Goal: Task Accomplishment & Management: Complete application form

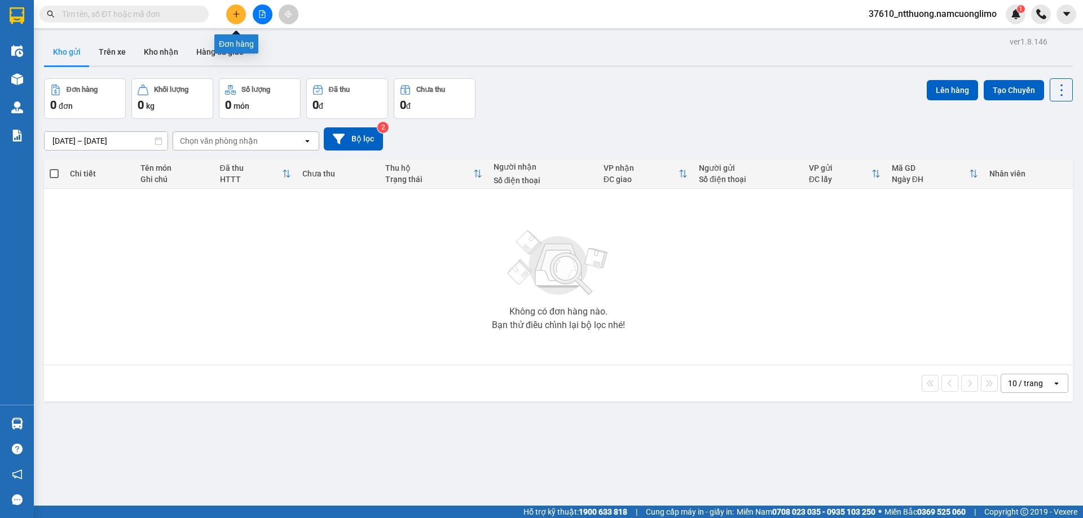
click at [237, 12] on icon "plus" at bounding box center [236, 14] width 8 height 8
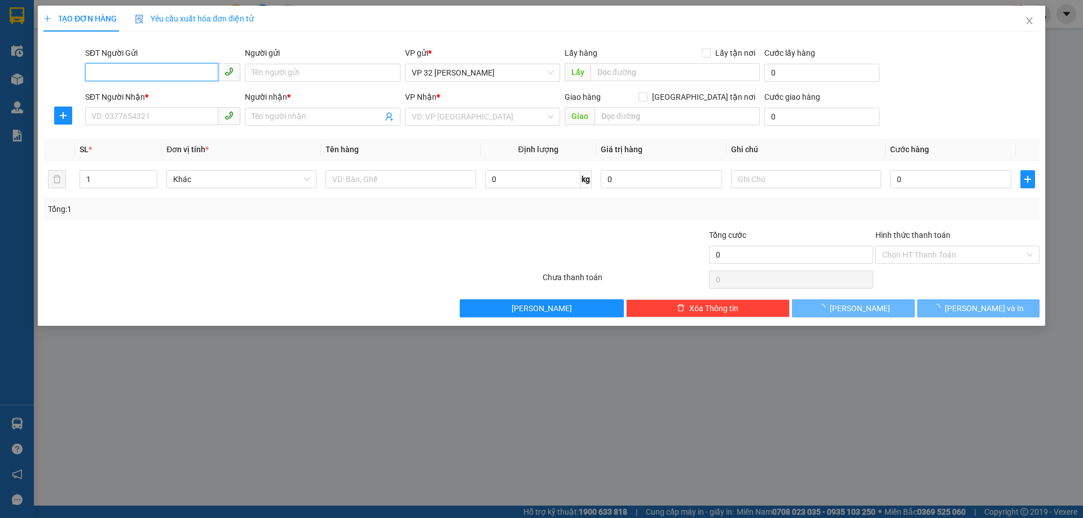
click at [151, 76] on input "SĐT Người Gửi" at bounding box center [151, 72] width 133 height 18
type input "0937190209"
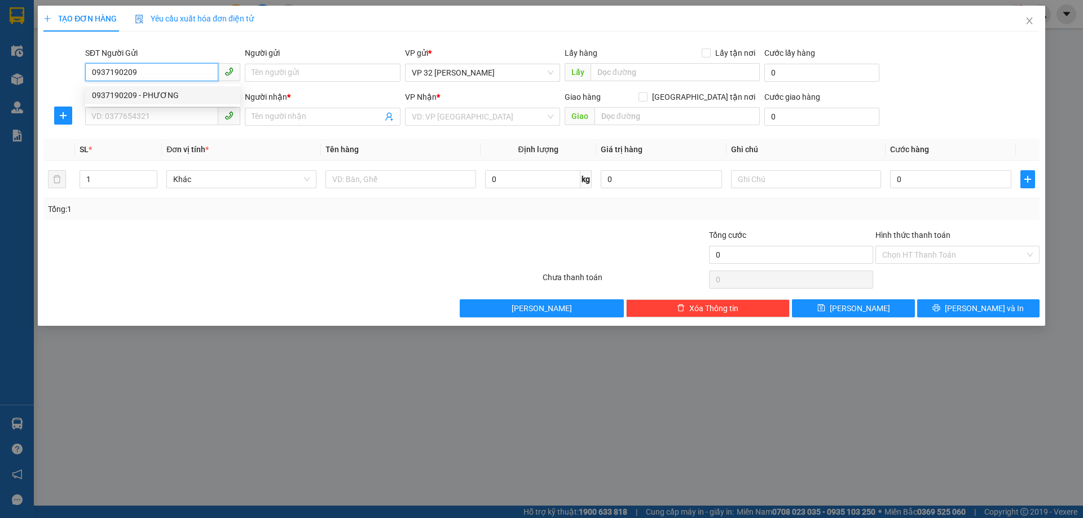
drag, startPoint x: 163, startPoint y: 91, endPoint x: 160, endPoint y: 99, distance: 8.4
click at [162, 91] on div "0937190209 - PHƯƠNG" at bounding box center [163, 95] width 142 height 12
type input "PHƯƠNG"
type input "0937190209"
click at [132, 116] on input "SĐT Người Nhận *" at bounding box center [151, 116] width 133 height 18
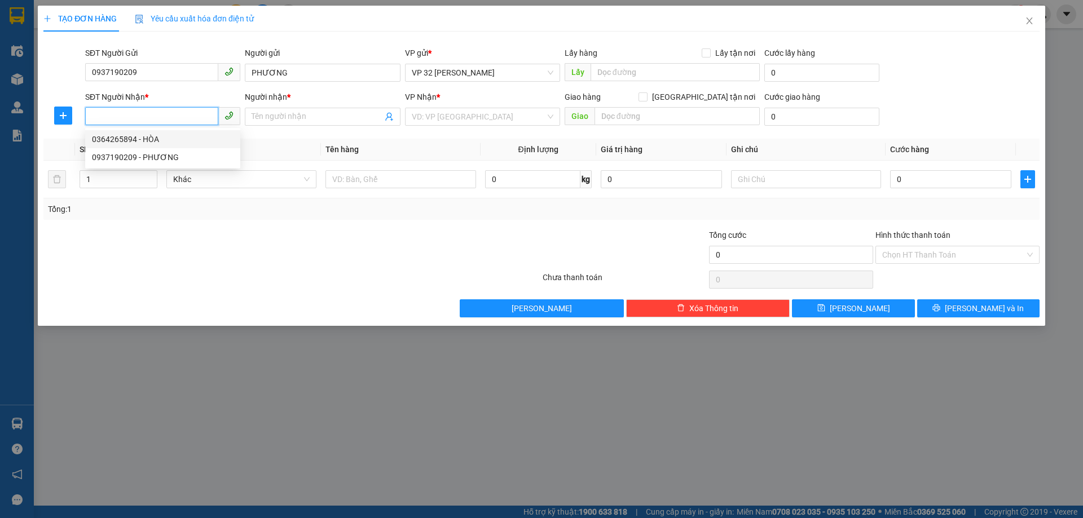
click at [122, 141] on div "0364265894 - HÒA" at bounding box center [163, 139] width 142 height 12
type input "0364265894"
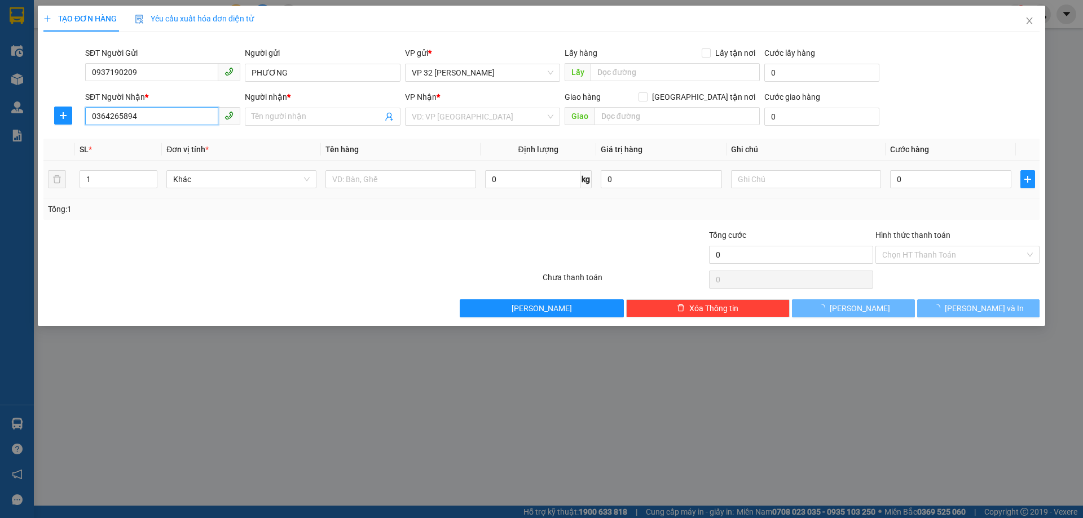
type input "HÒA"
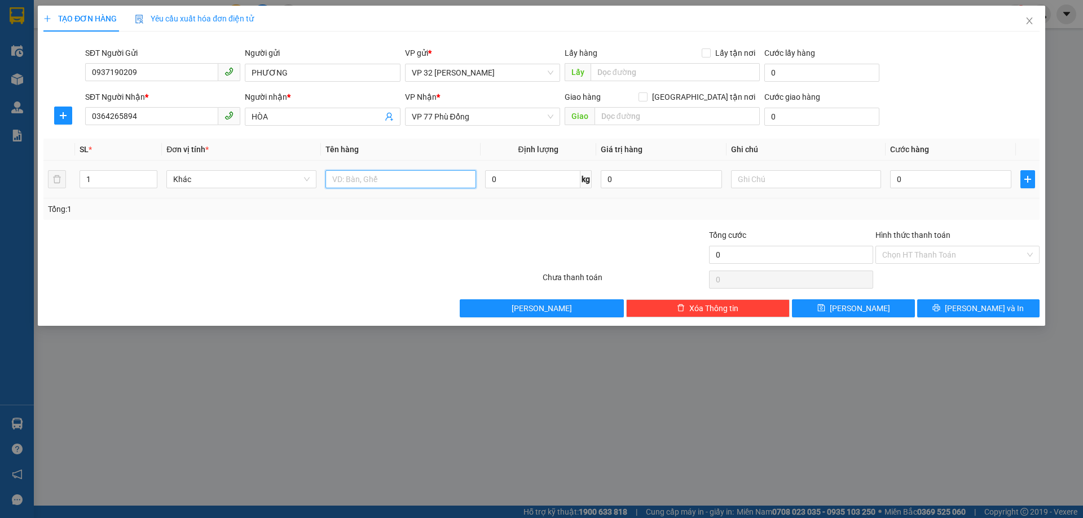
click at [398, 184] on input "text" at bounding box center [400, 179] width 150 height 18
type input "thuốc"
click at [956, 179] on input "0" at bounding box center [950, 179] width 121 height 18
type input "4"
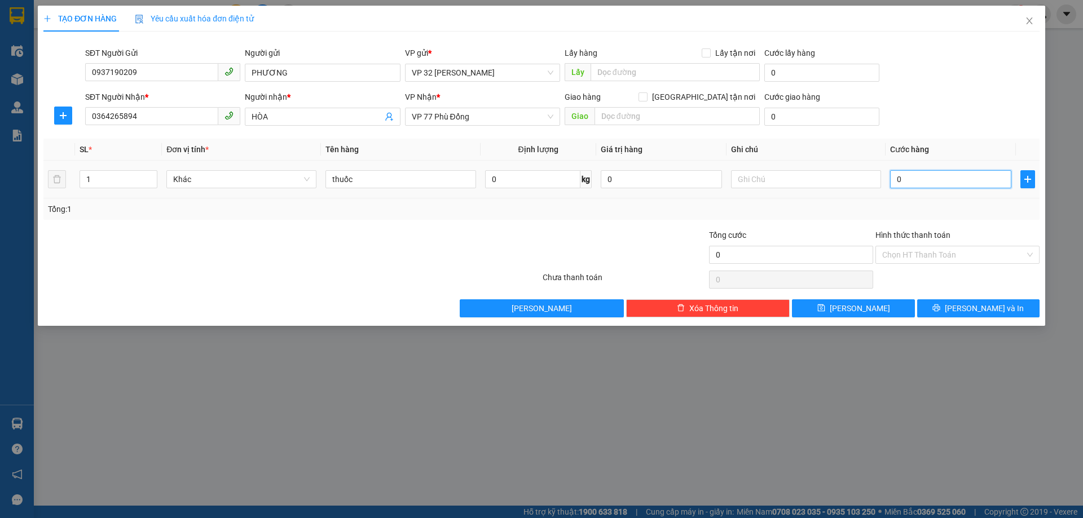
type input "4"
type input "40"
type input "40.000"
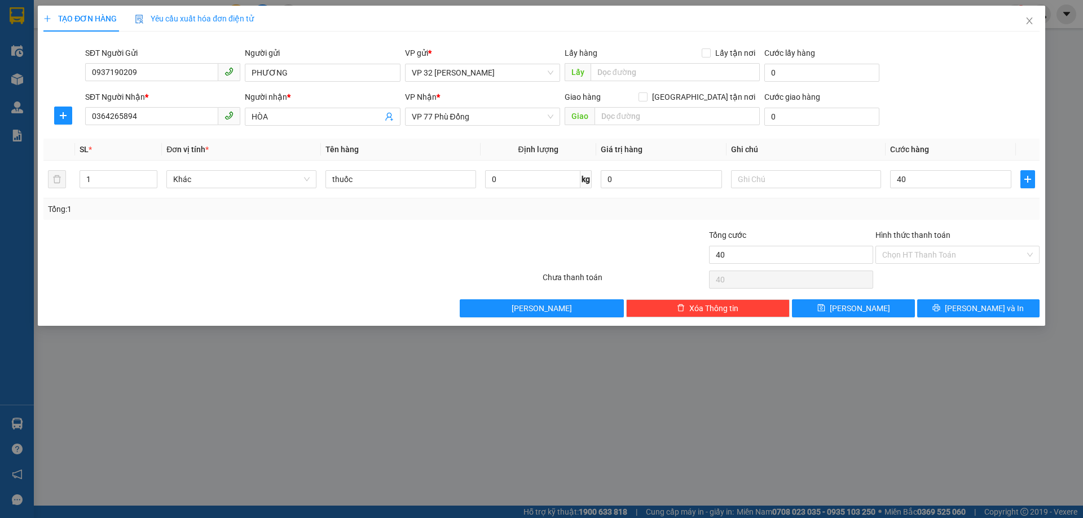
type input "40.000"
click at [907, 236] on label "Hình thức thanh toán" at bounding box center [912, 235] width 75 height 9
click at [907, 246] on input "Hình thức thanh toán" at bounding box center [953, 254] width 143 height 17
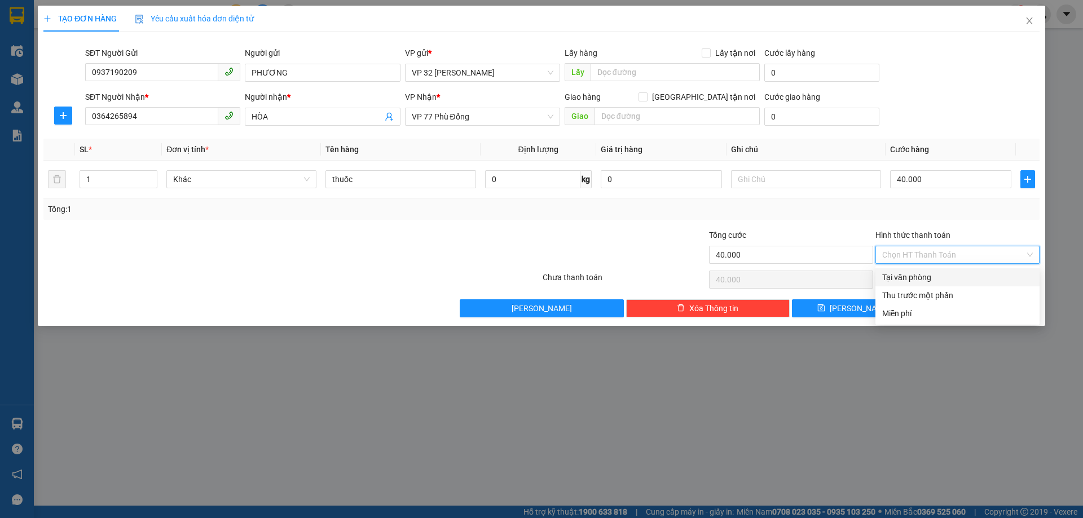
click at [927, 279] on div "Tại văn phòng" at bounding box center [957, 277] width 151 height 12
type input "0"
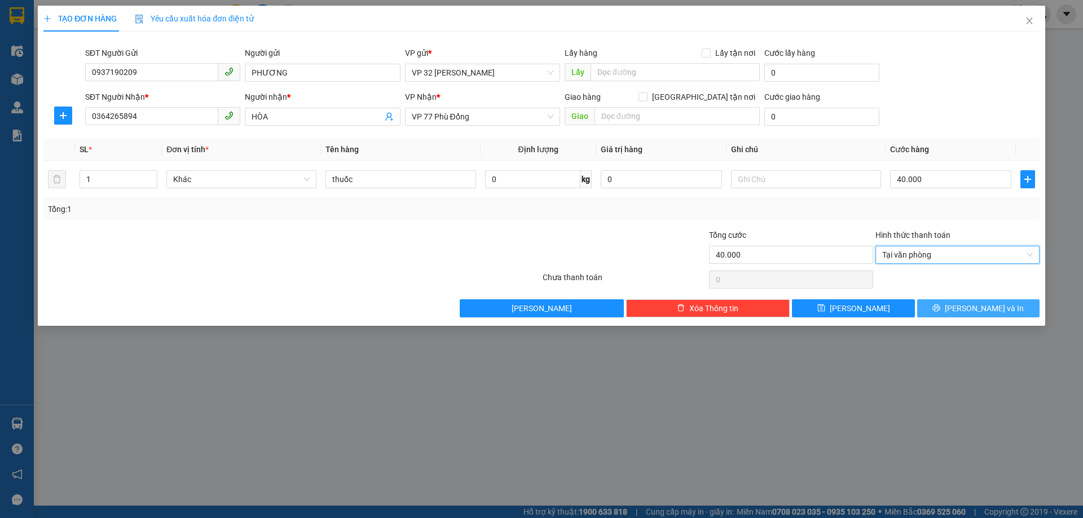
click at [982, 310] on span "Lưu và In" at bounding box center [984, 308] width 79 height 12
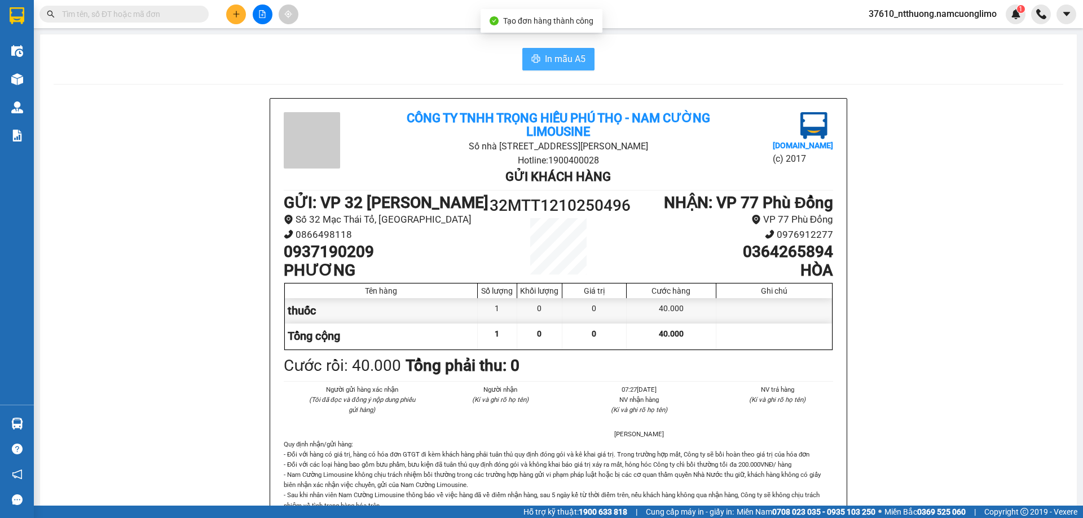
click at [545, 61] on span "In mẫu A5" at bounding box center [565, 59] width 41 height 14
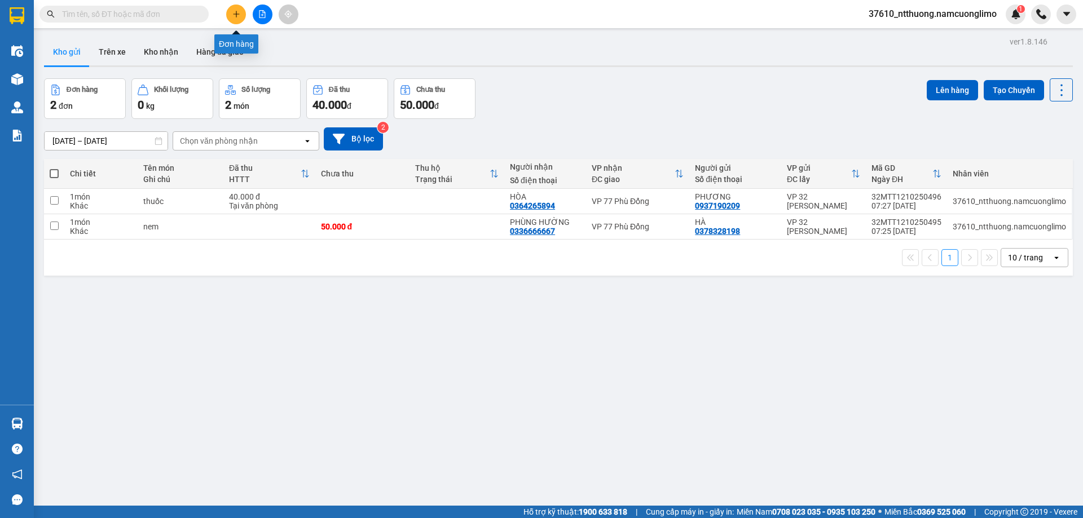
click at [237, 15] on icon "plus" at bounding box center [236, 14] width 8 height 8
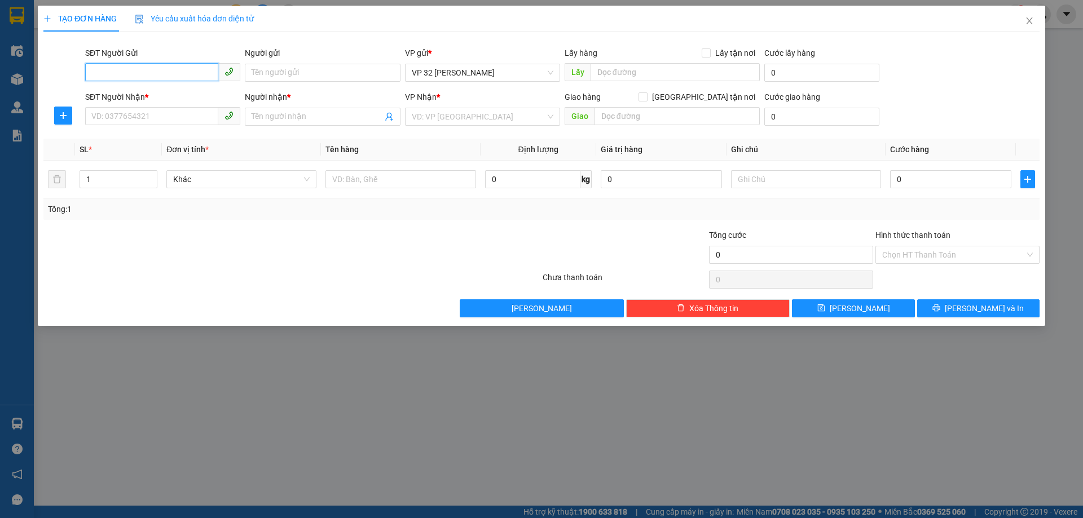
click at [175, 71] on input "SĐT Người Gửi" at bounding box center [151, 72] width 133 height 18
type input "0972"
drag, startPoint x: 327, startPoint y: 272, endPoint x: 294, endPoint y: 240, distance: 45.9
click at [325, 273] on div at bounding box center [291, 279] width 499 height 23
click at [166, 121] on input "SĐT Người Nhận *" at bounding box center [151, 116] width 133 height 18
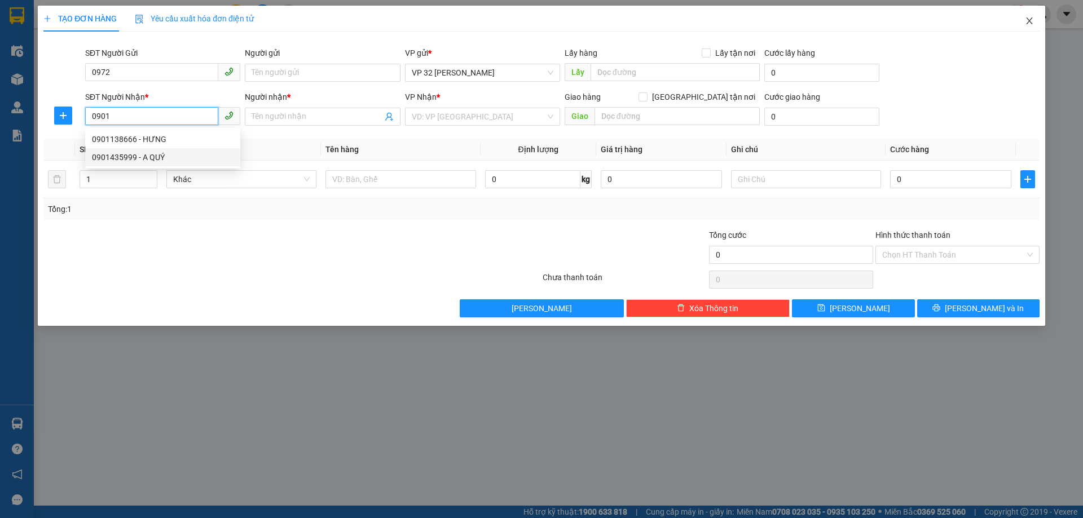
type input "0901"
click at [1031, 19] on icon "close" at bounding box center [1029, 20] width 9 height 9
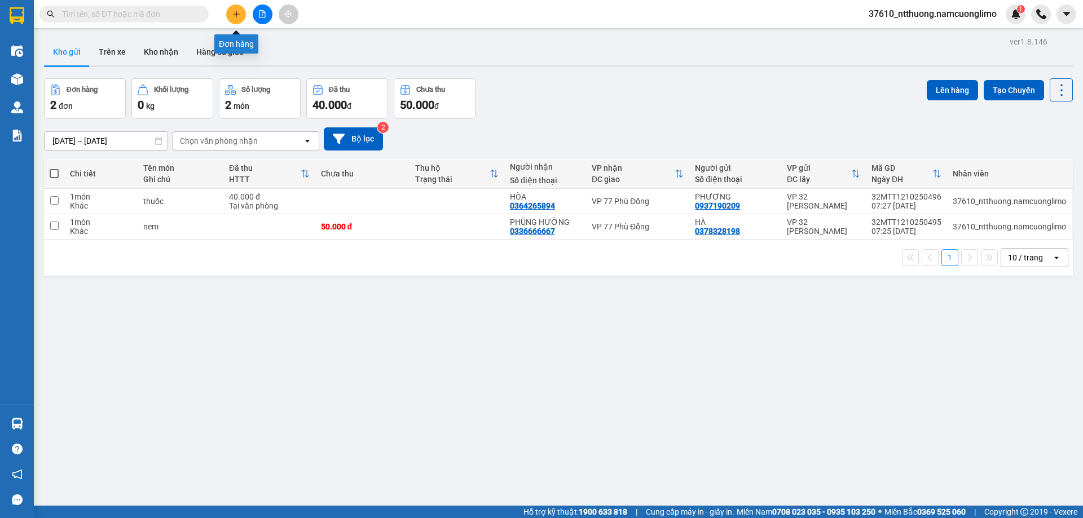
click at [235, 11] on icon "plus" at bounding box center [236, 14] width 8 height 8
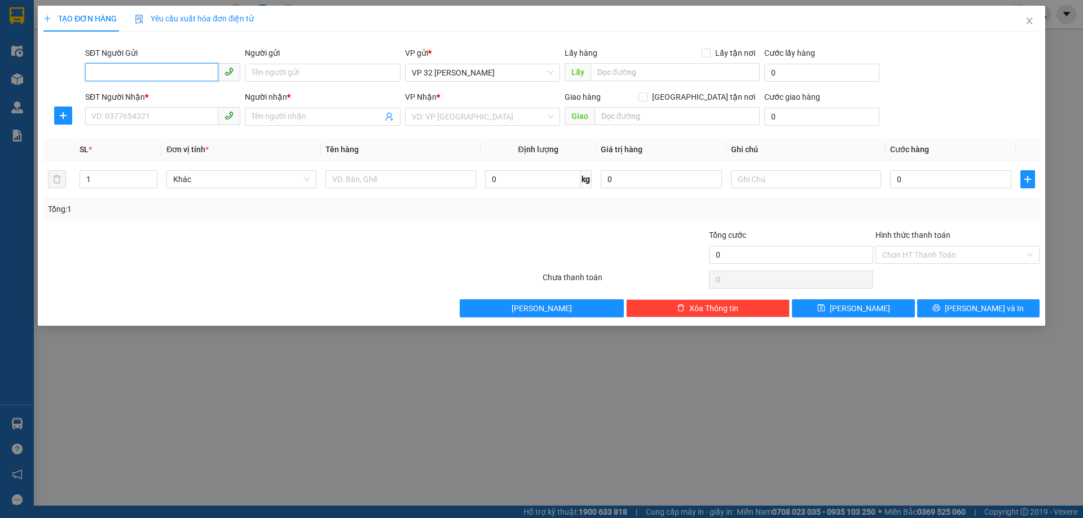
click at [170, 69] on input "SĐT Người Gửi" at bounding box center [151, 72] width 133 height 18
click at [125, 76] on input "0901" at bounding box center [151, 72] width 133 height 18
type input "0"
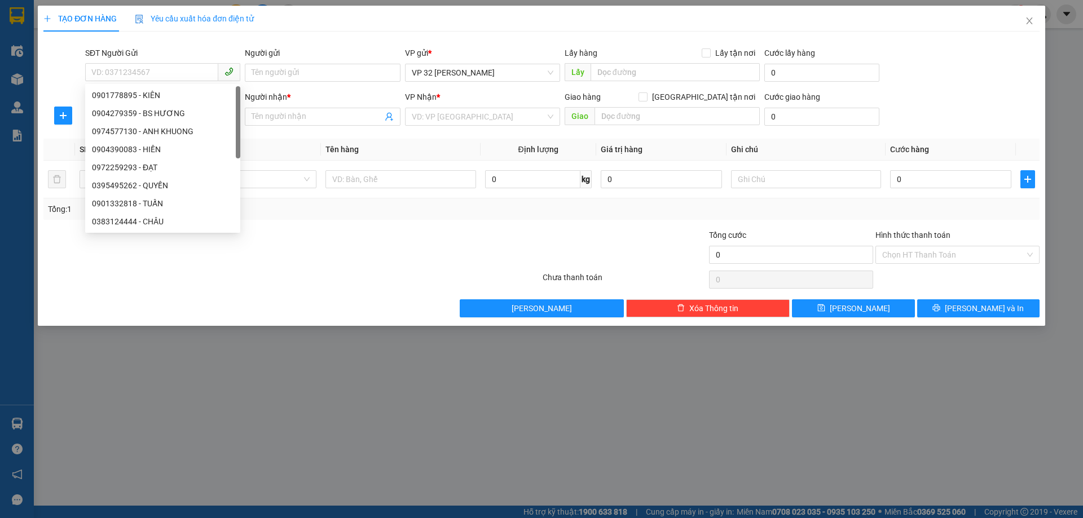
click at [311, 271] on div at bounding box center [291, 279] width 499 height 23
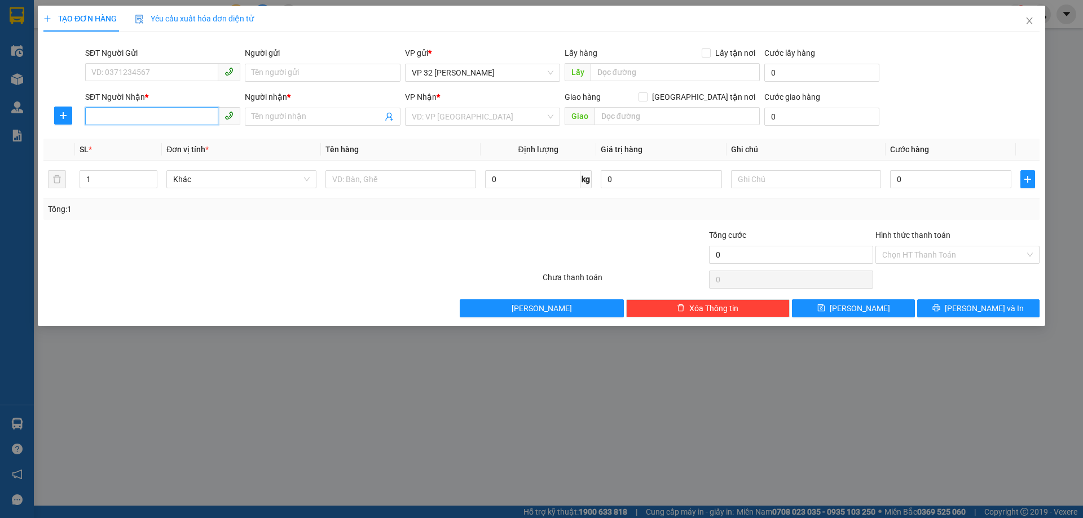
click at [124, 117] on input "SĐT Người Nhận *" at bounding box center [151, 116] width 133 height 18
type input "0901435999"
click at [126, 140] on div "0901435999 - A QUÝ" at bounding box center [163, 139] width 142 height 12
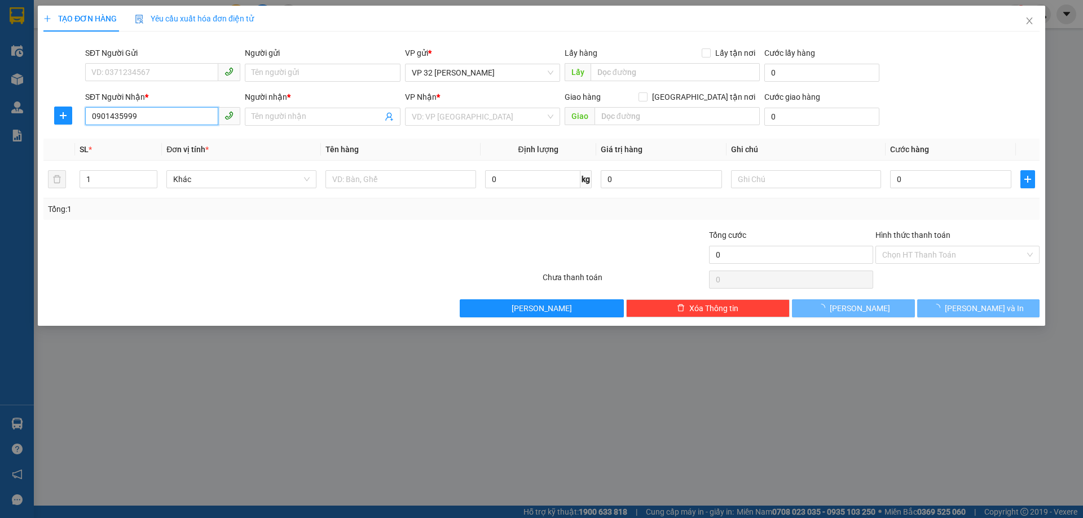
type input "A QUÝ"
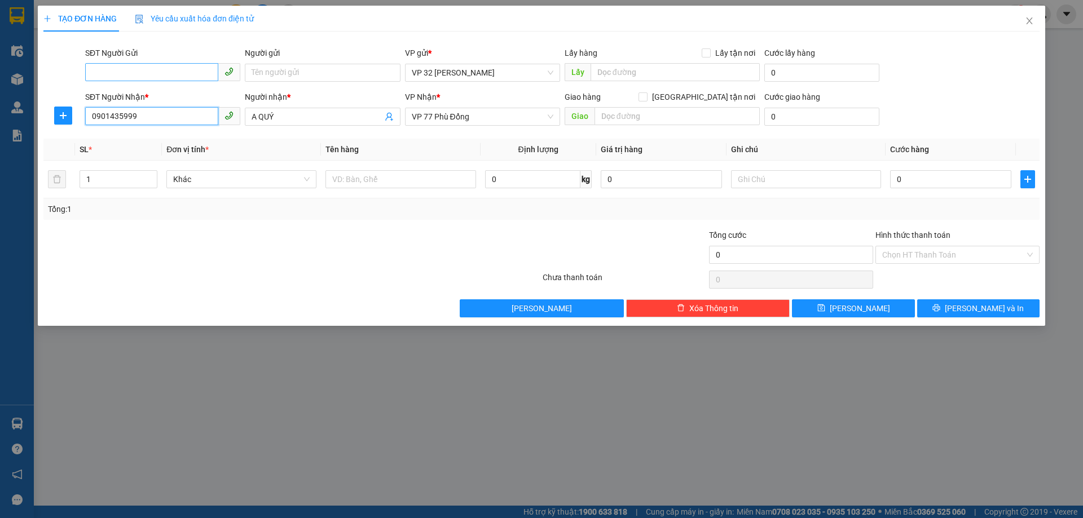
type input "0901435999"
click at [139, 73] on input "SĐT Người Gửi" at bounding box center [151, 72] width 133 height 18
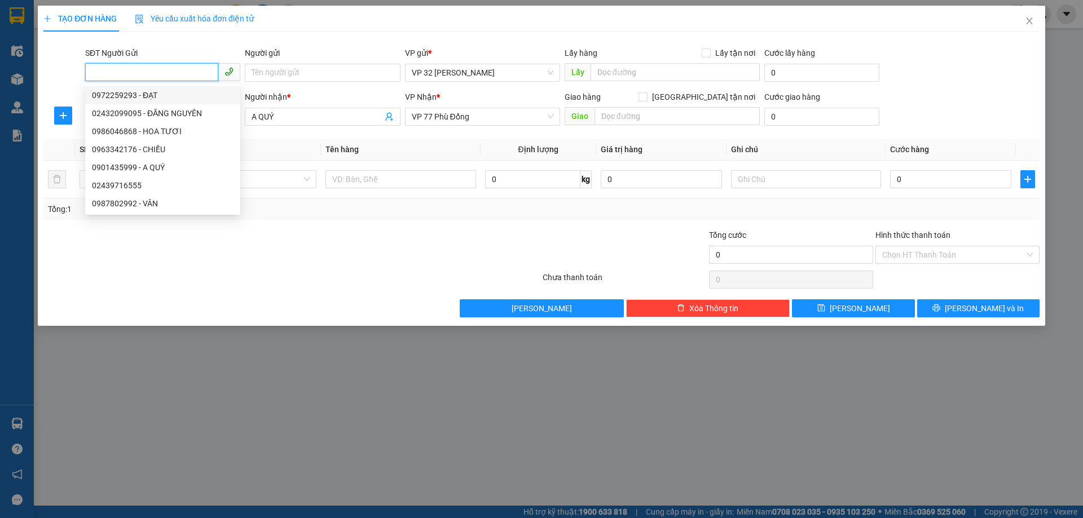
click at [125, 93] on div "0972259293 - ĐẠT" at bounding box center [163, 95] width 142 height 12
type input "0972259293"
type input "ĐẠT"
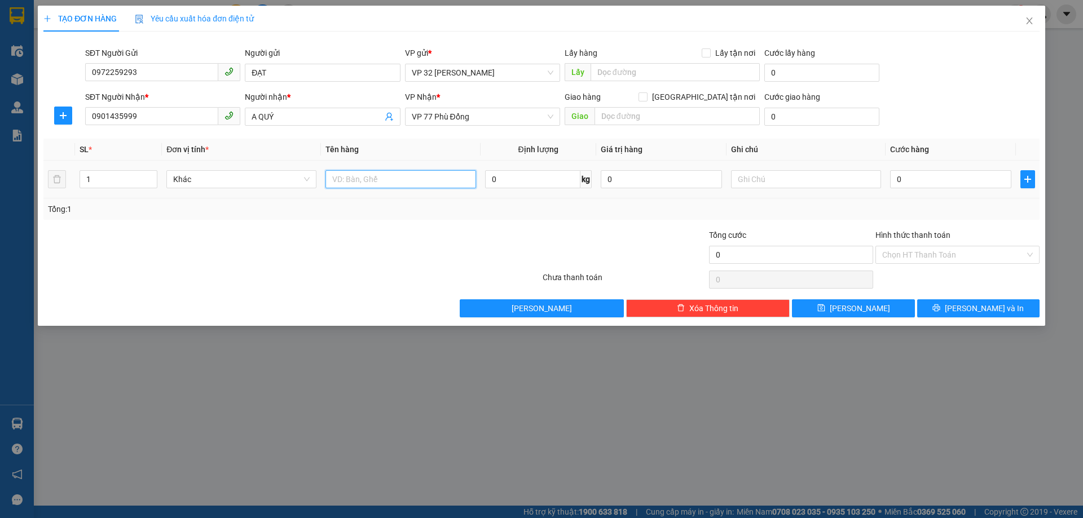
click at [380, 180] on input "text" at bounding box center [400, 179] width 150 height 18
type input "hoa"
click at [934, 182] on input "0" at bounding box center [950, 179] width 121 height 18
type input "6"
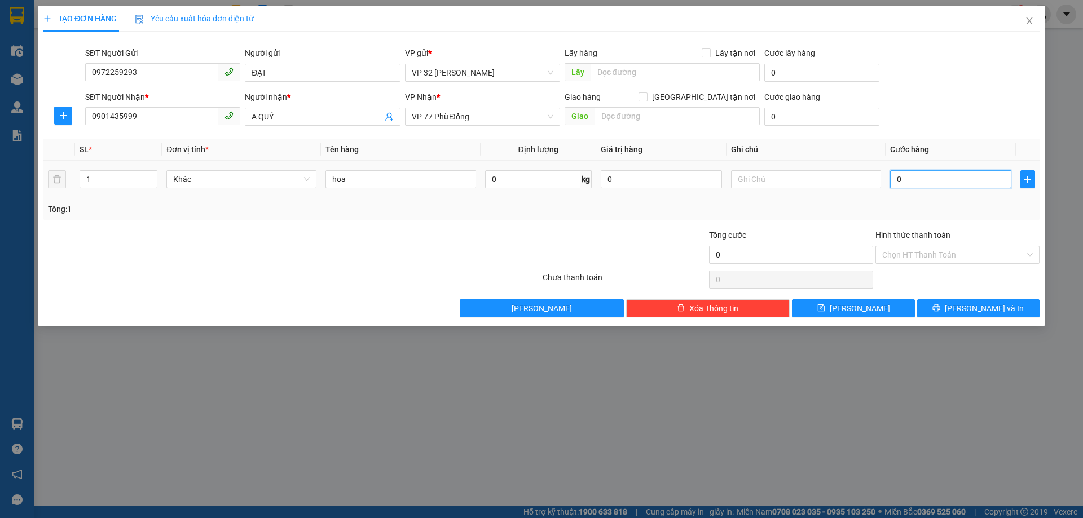
type input "6"
type input "60"
drag, startPoint x: 975, startPoint y: 306, endPoint x: 975, endPoint y: 317, distance: 11.3
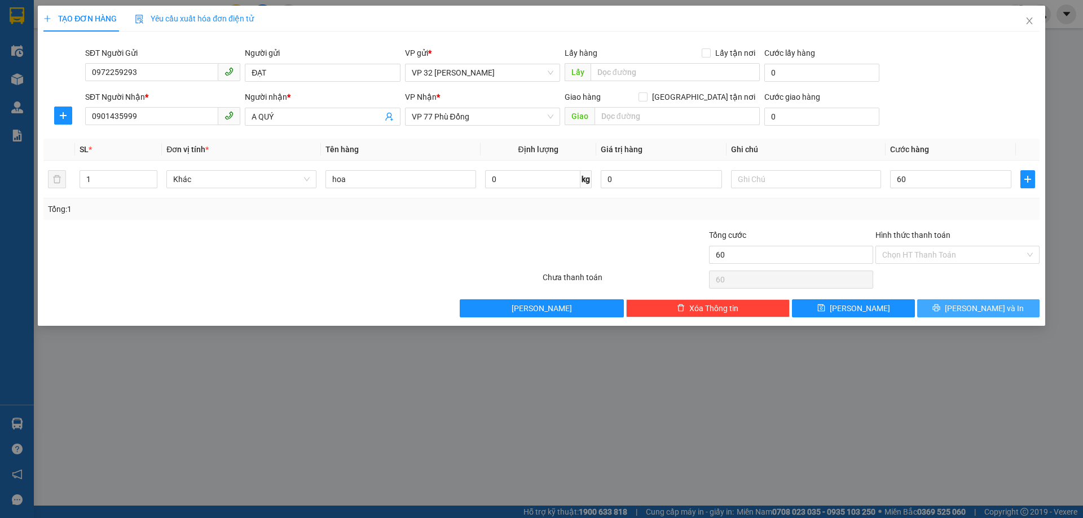
click at [976, 306] on span "Lưu và In" at bounding box center [984, 308] width 79 height 12
type input "60.000"
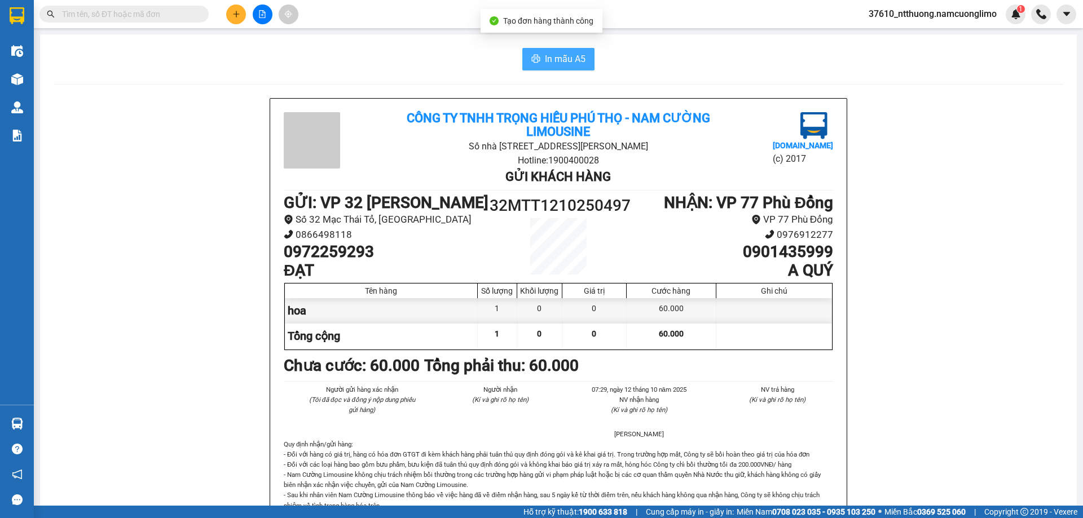
click at [557, 61] on span "In mẫu A5" at bounding box center [565, 59] width 41 height 14
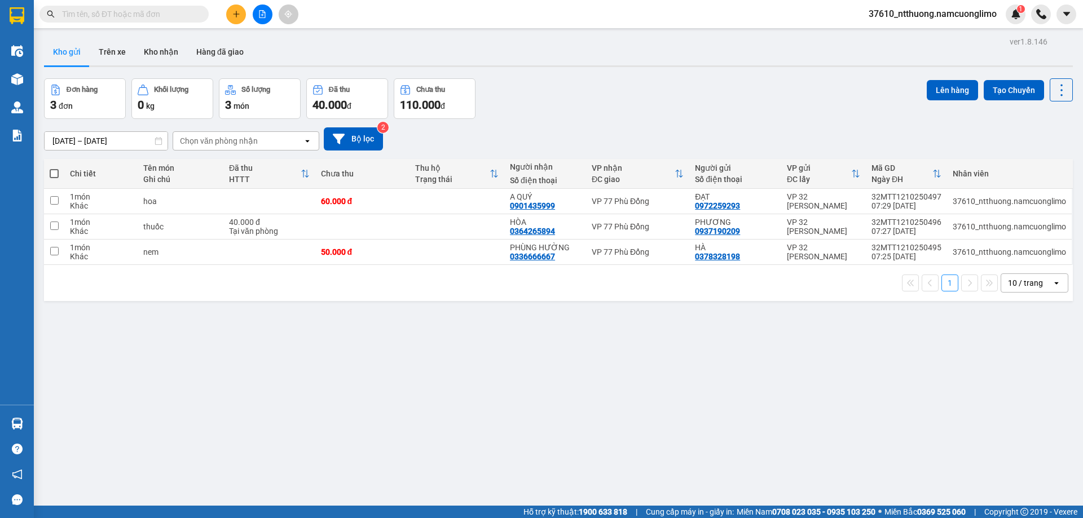
drag, startPoint x: 806, startPoint y: 440, endPoint x: 767, endPoint y: 407, distance: 51.2
click at [805, 439] on div "ver 1.8.146 Kho gửi Trên xe Kho nhận Hàng đã giao Đơn hàng 3 đơn Khối lượng 0 k…" at bounding box center [558, 293] width 1038 height 518
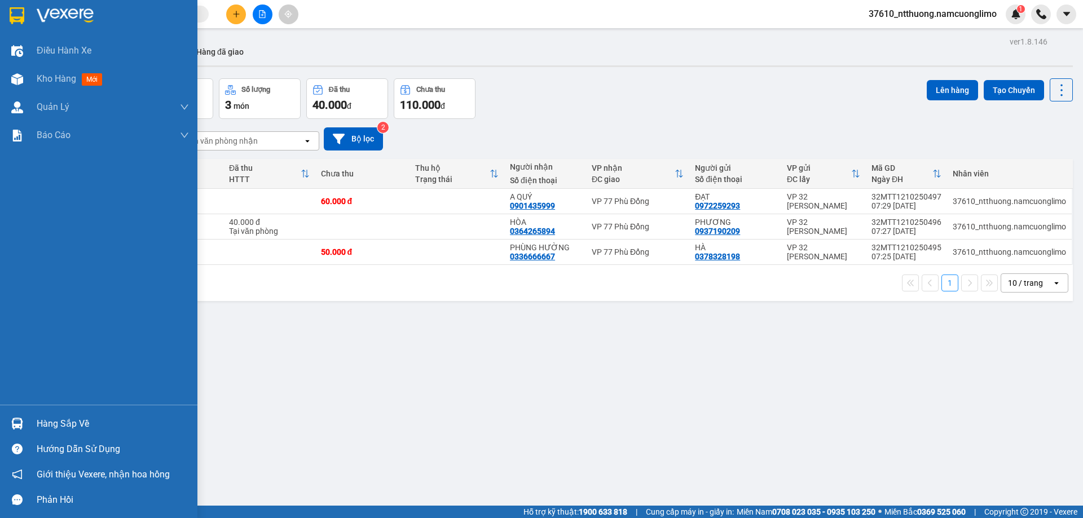
click at [65, 425] on div "Hàng sắp về" at bounding box center [113, 424] width 152 height 17
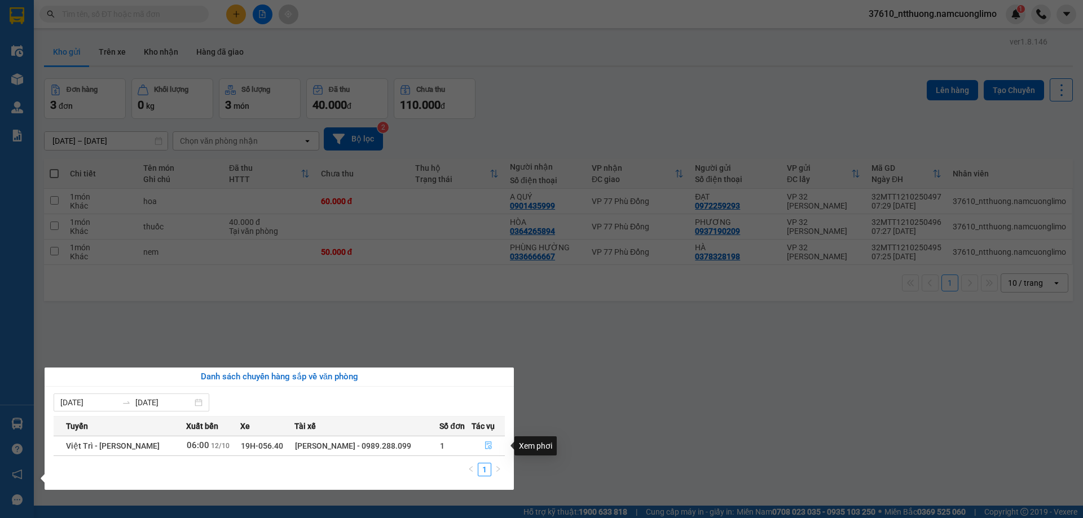
click at [487, 445] on icon "file-done" at bounding box center [488, 446] width 8 height 8
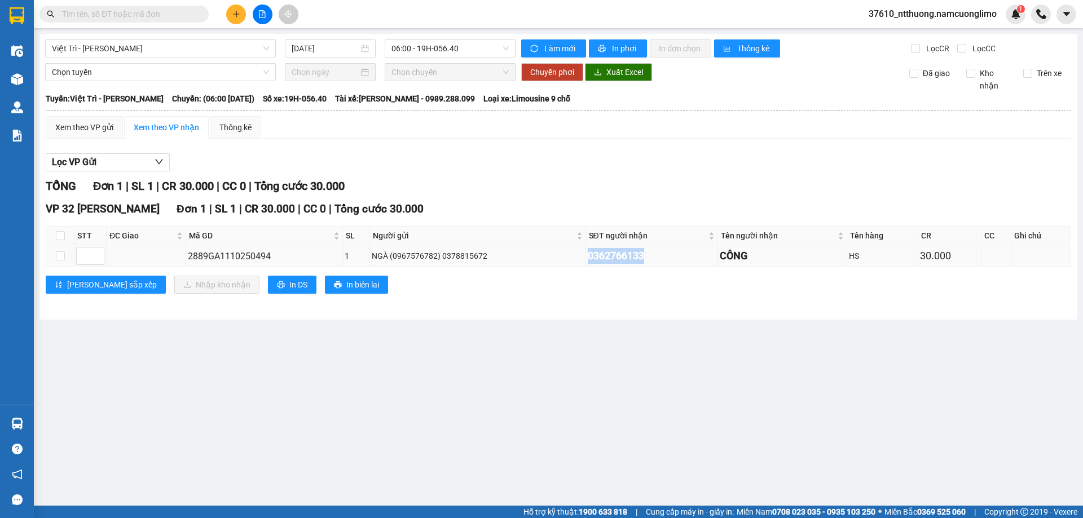
drag, startPoint x: 581, startPoint y: 251, endPoint x: 646, endPoint y: 257, distance: 65.7
click at [646, 257] on tr "2889GA1110250494 1 NGÀ (0967576782) 0378815672 0362766133 CÔNG HS 30.000" at bounding box center [558, 256] width 1025 height 22
copy tr "NGÀ (0967576782) 0378815672 0362766133"
click at [548, 175] on div "Lọc VP Gửi TỔNG Đơn 1 | SL 1 | CR 30.000 | CC 0 | Tổng cước 30.000 VP 32 Mạc T…" at bounding box center [558, 228] width 1025 height 160
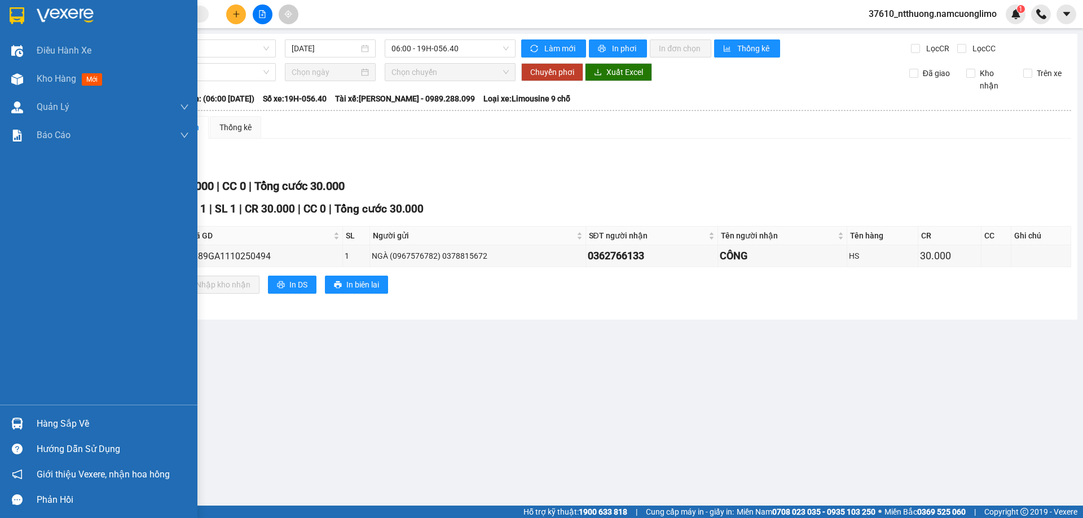
click at [52, 423] on div "Hàng sắp về" at bounding box center [113, 424] width 152 height 17
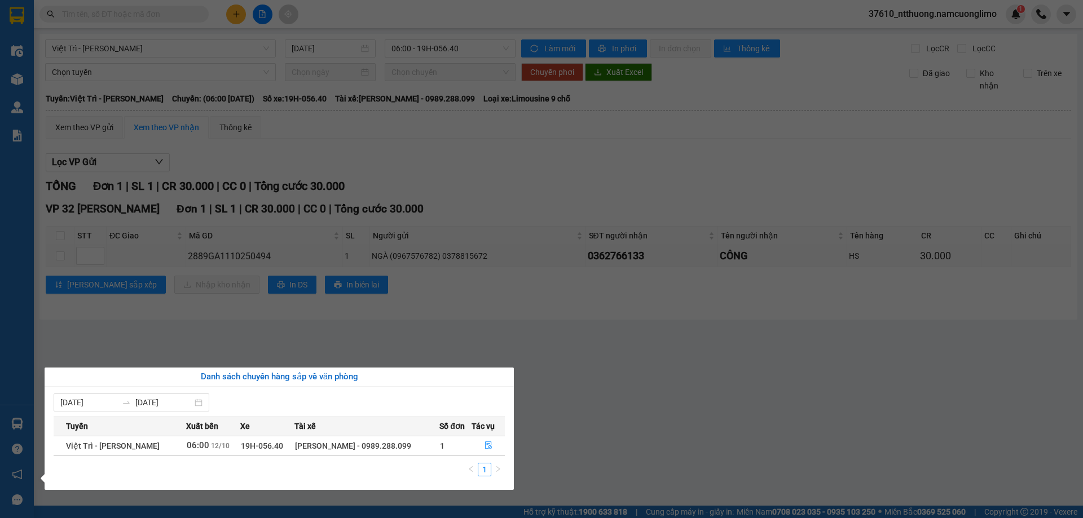
click at [652, 377] on section "Kết quả tìm kiếm ( 0 ) Bộ lọc No Data 37610_ntthuong.namcuonglimo 1 Điều hành x…" at bounding box center [541, 259] width 1083 height 518
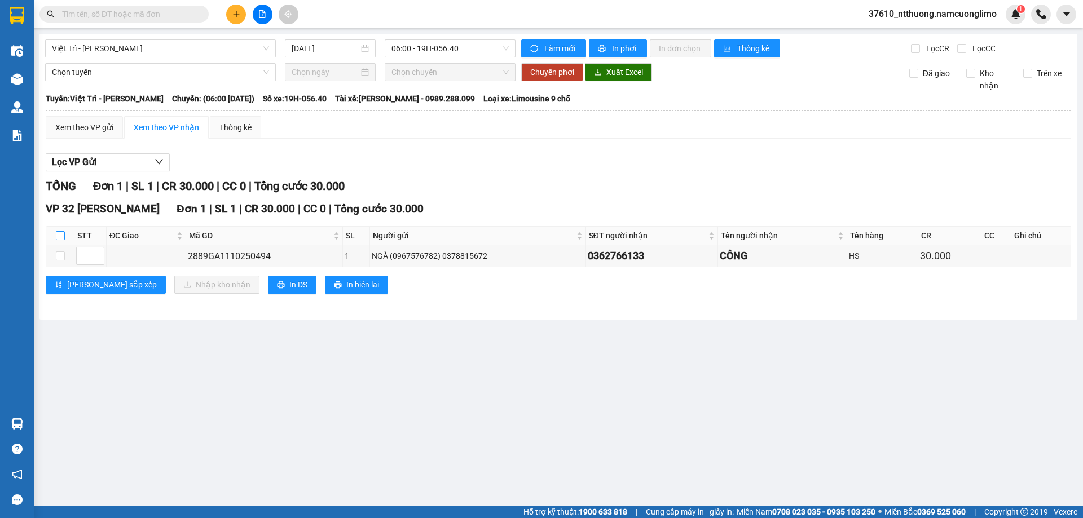
click at [59, 235] on input "checkbox" at bounding box center [60, 235] width 9 height 9
checkbox input "true"
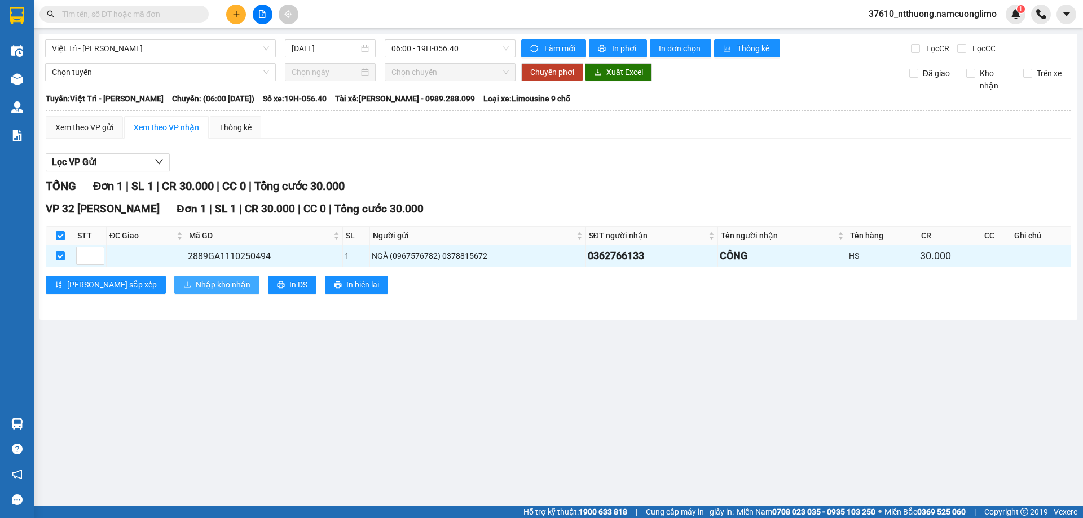
click at [196, 279] on span "Nhập kho nhận" at bounding box center [223, 285] width 55 height 12
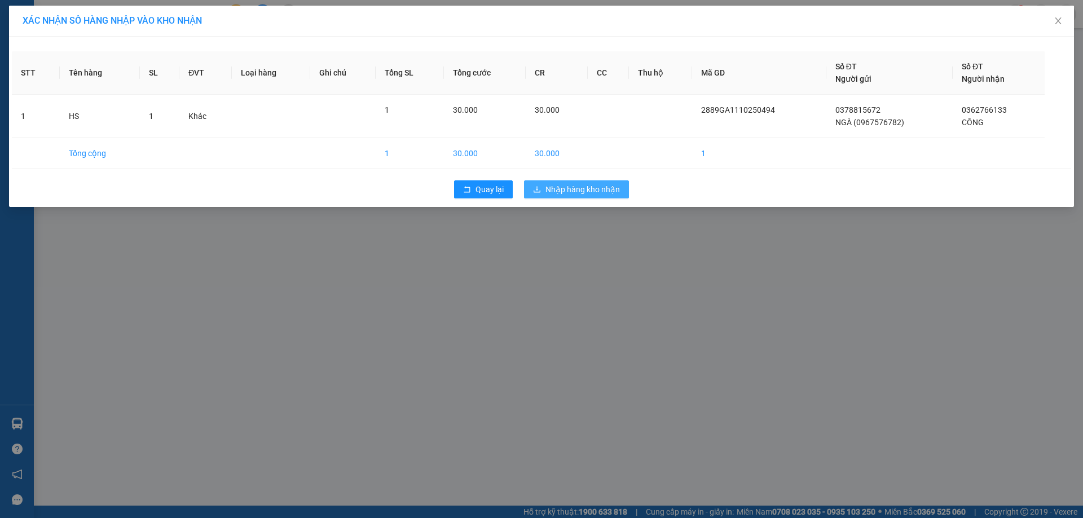
click at [570, 191] on span "Nhập hàng kho nhận" at bounding box center [582, 189] width 74 height 12
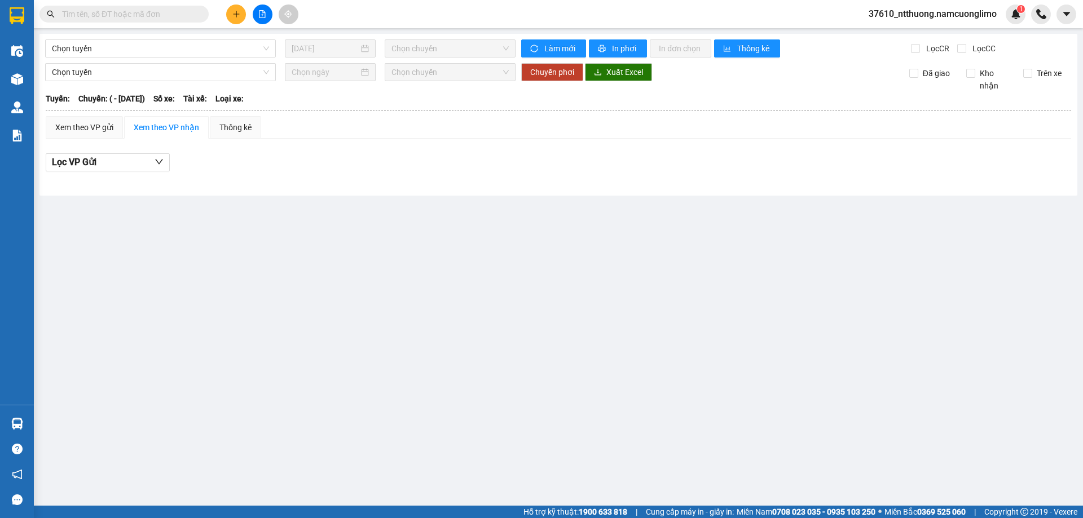
type input "06/06/2025"
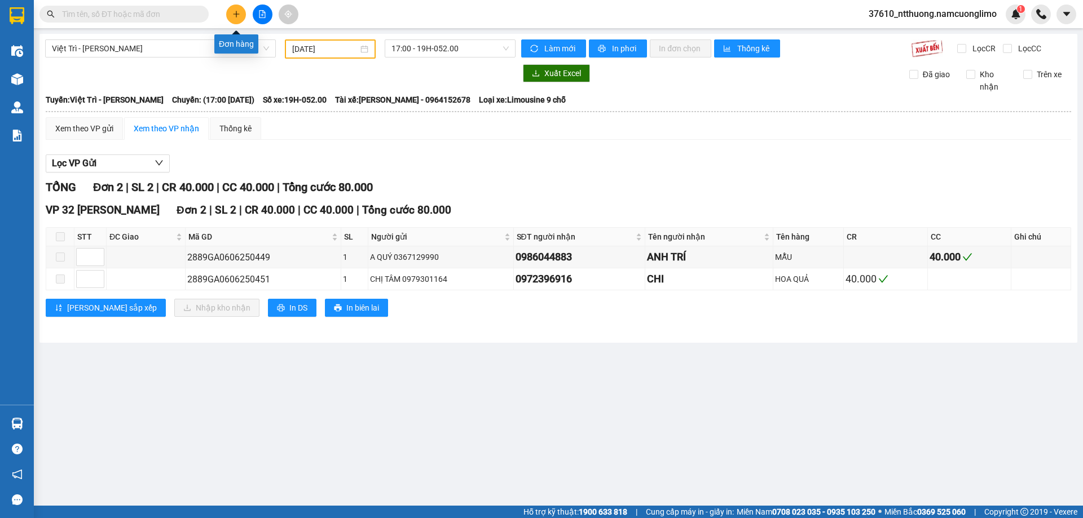
click at [235, 11] on icon "plus" at bounding box center [236, 14] width 8 height 8
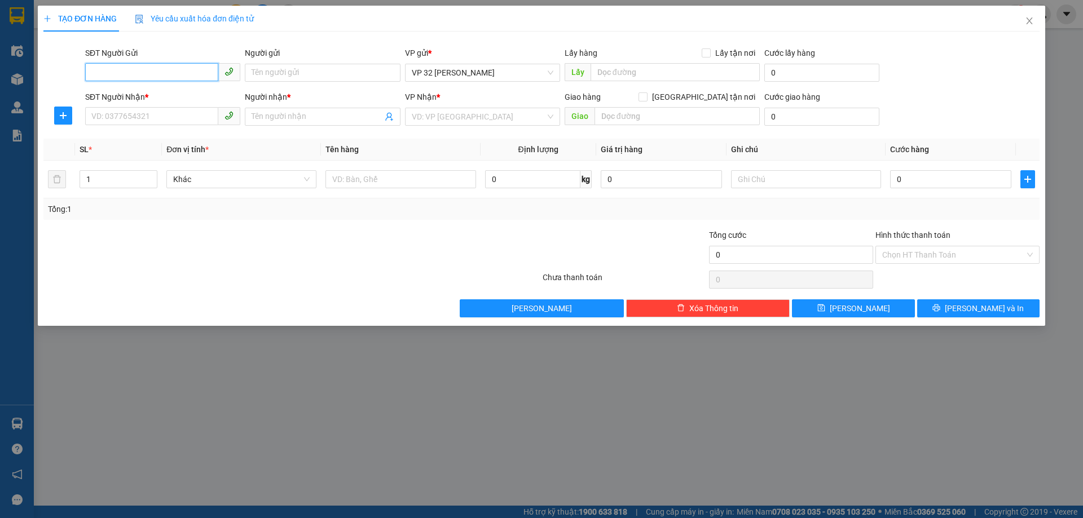
click at [169, 78] on input "SĐT Người Gửi" at bounding box center [151, 72] width 133 height 18
type input "0378328198"
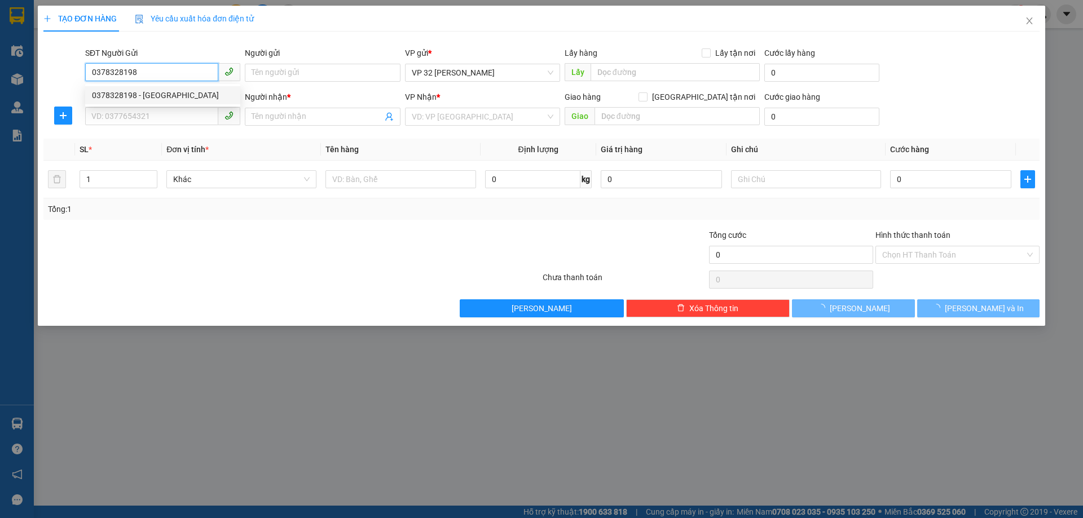
click at [120, 95] on div "0378328198 - HÀ" at bounding box center [163, 95] width 142 height 12
type input "HÀ"
click at [120, 95] on div "0378328198 - HÀ" at bounding box center [163, 95] width 142 height 12
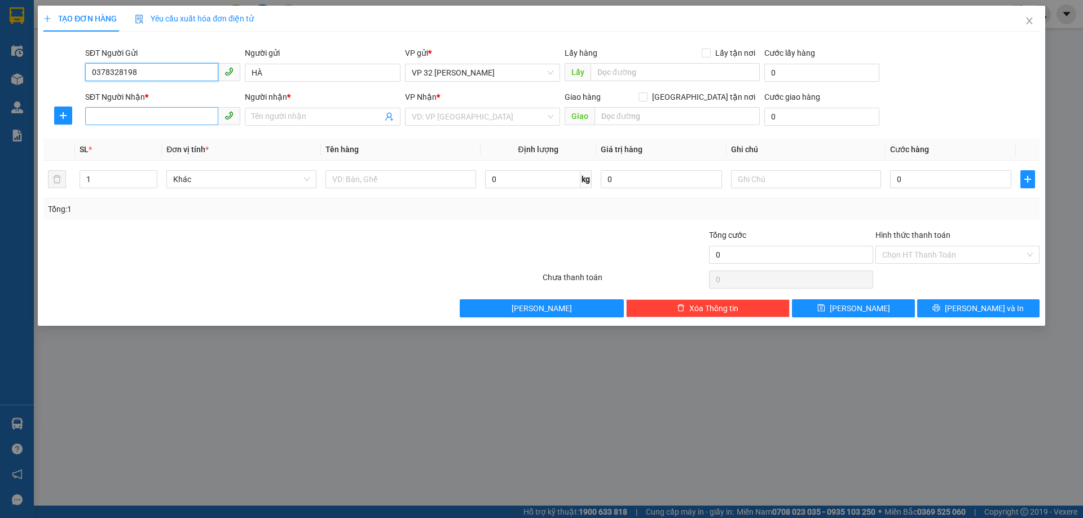
type input "0378328198"
click at [128, 122] on input "SĐT Người Nhận *" at bounding box center [151, 116] width 133 height 18
click at [130, 137] on div "0336666667 - PHÙNG HƯỜNG" at bounding box center [163, 139] width 142 height 12
type input "0336666667"
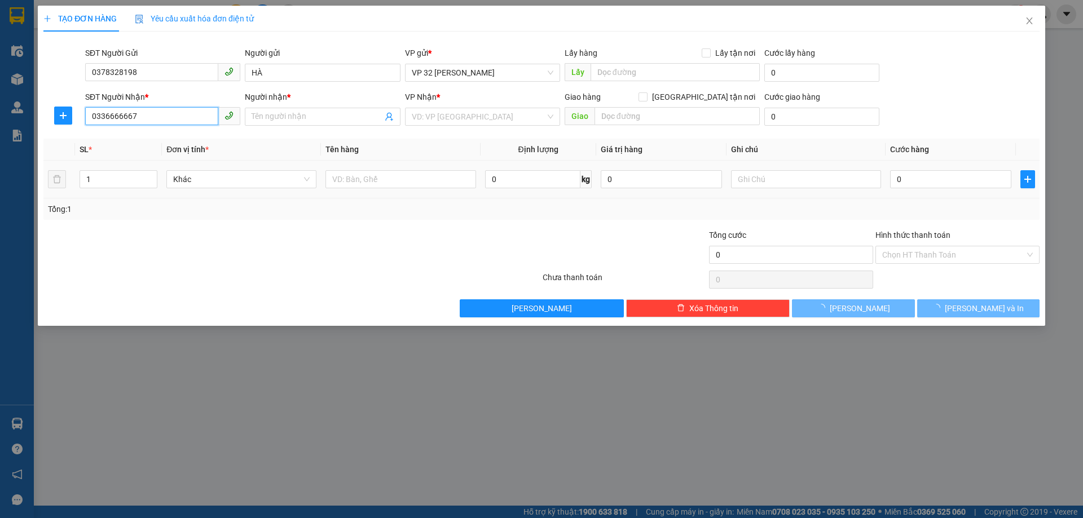
type input "PHÙNG HƯỜNG"
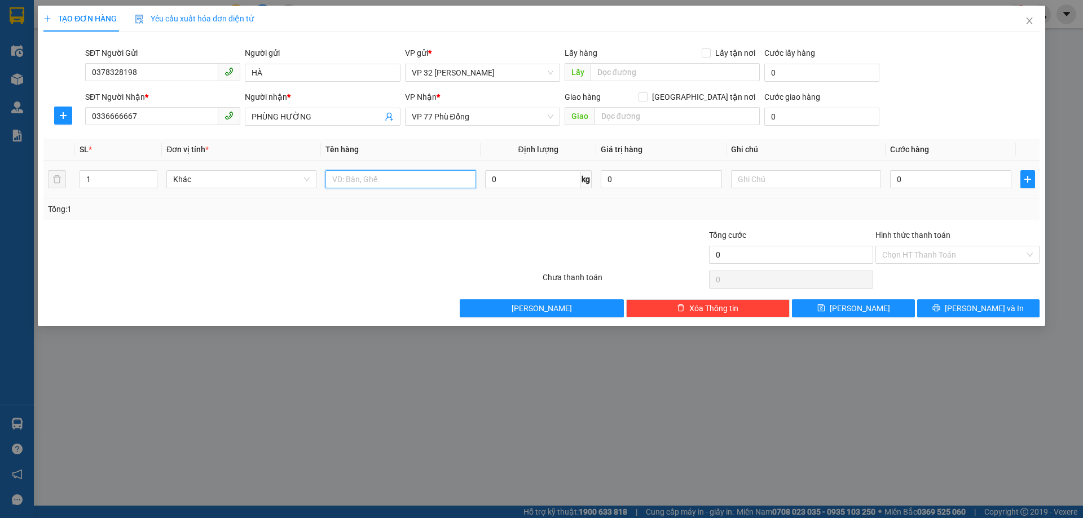
click at [387, 182] on input "text" at bounding box center [400, 179] width 150 height 18
type input "nem"
click at [956, 183] on input "0" at bounding box center [950, 179] width 121 height 18
type input "5"
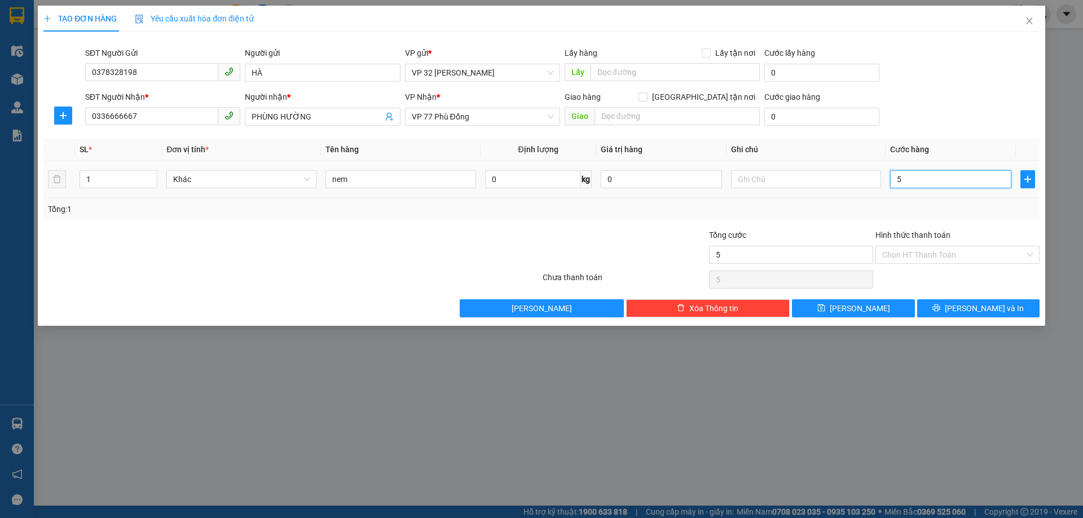
type input "5"
type input "50"
type input "50.000"
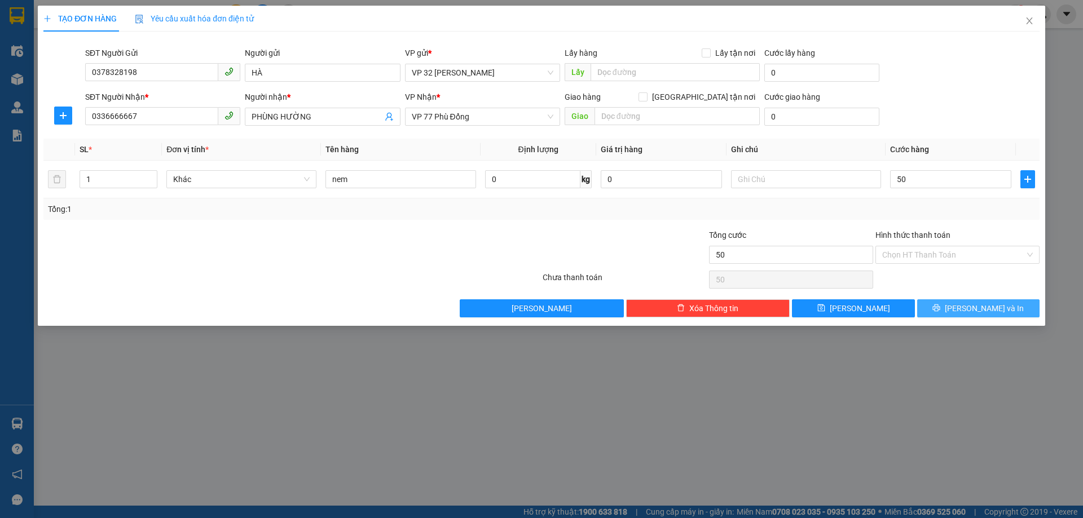
type input "50.000"
click at [966, 311] on button "Lưu và In" at bounding box center [978, 308] width 122 height 18
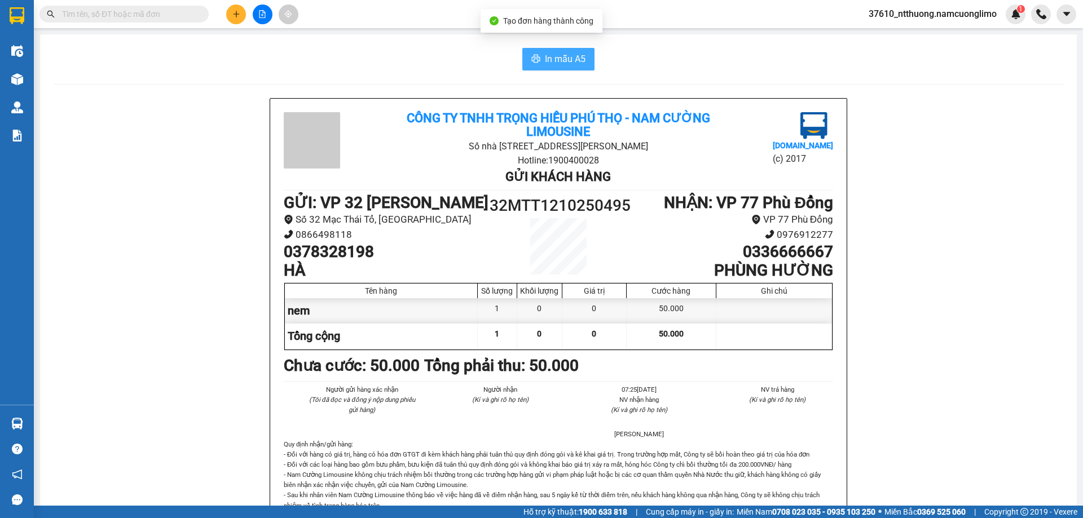
click at [558, 54] on span "In mẫu A5" at bounding box center [565, 59] width 41 height 14
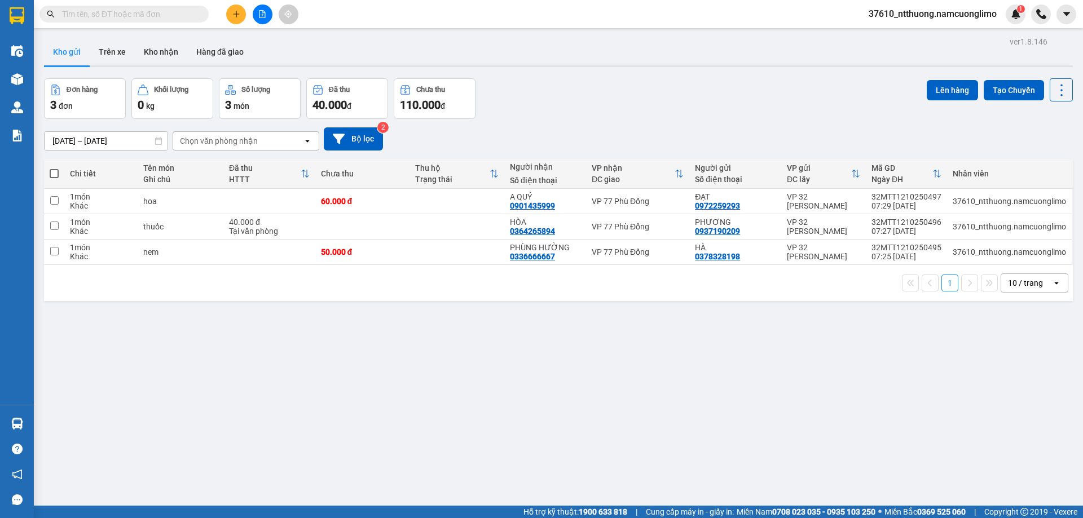
click at [52, 174] on span at bounding box center [54, 173] width 9 height 9
click at [54, 168] on input "checkbox" at bounding box center [54, 168] width 0 height 0
checkbox input "true"
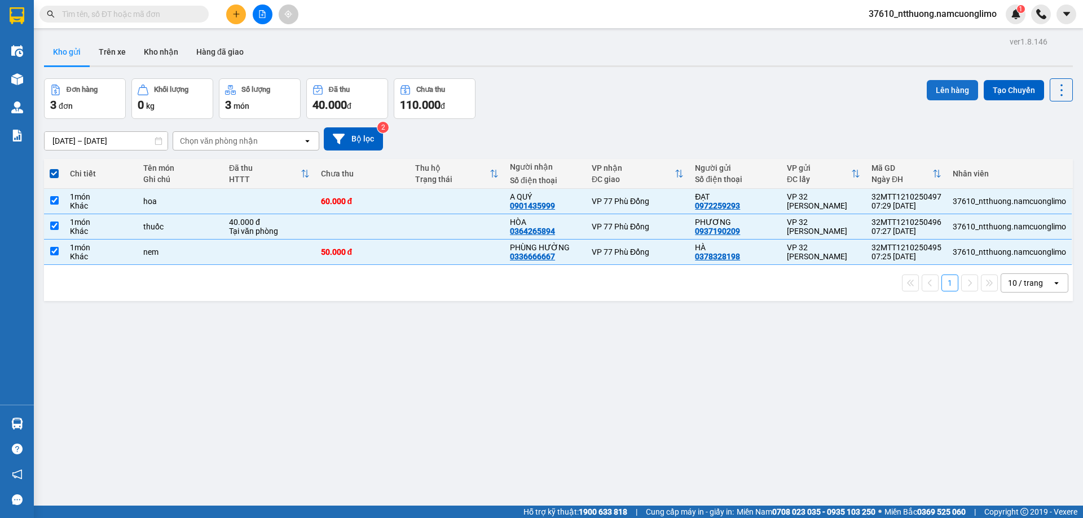
click at [940, 90] on button "Lên hàng" at bounding box center [952, 90] width 51 height 20
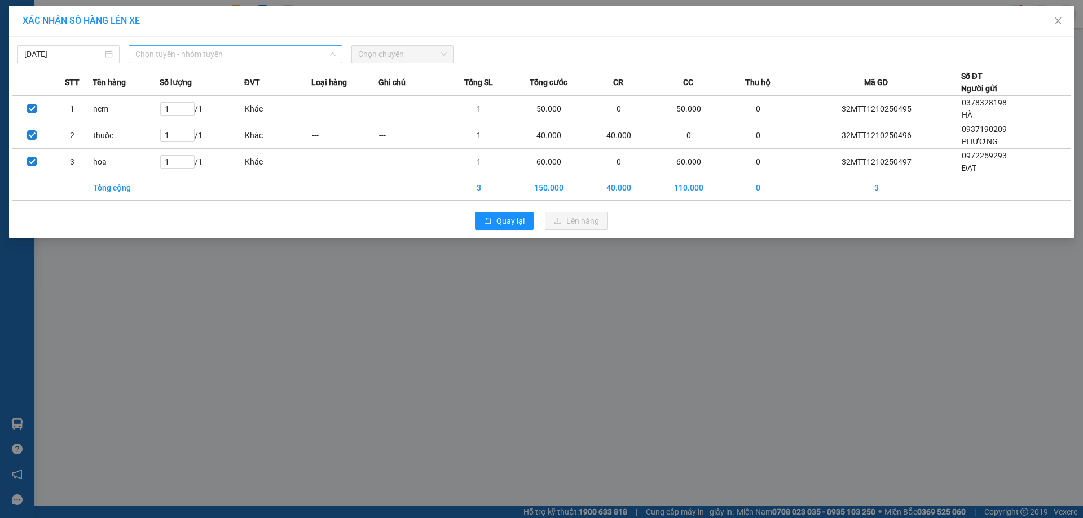
drag, startPoint x: 198, startPoint y: 53, endPoint x: 194, endPoint y: 66, distance: 13.6
click at [197, 53] on span "Chọn tuyến - nhóm tuyến" at bounding box center [235, 54] width 200 height 17
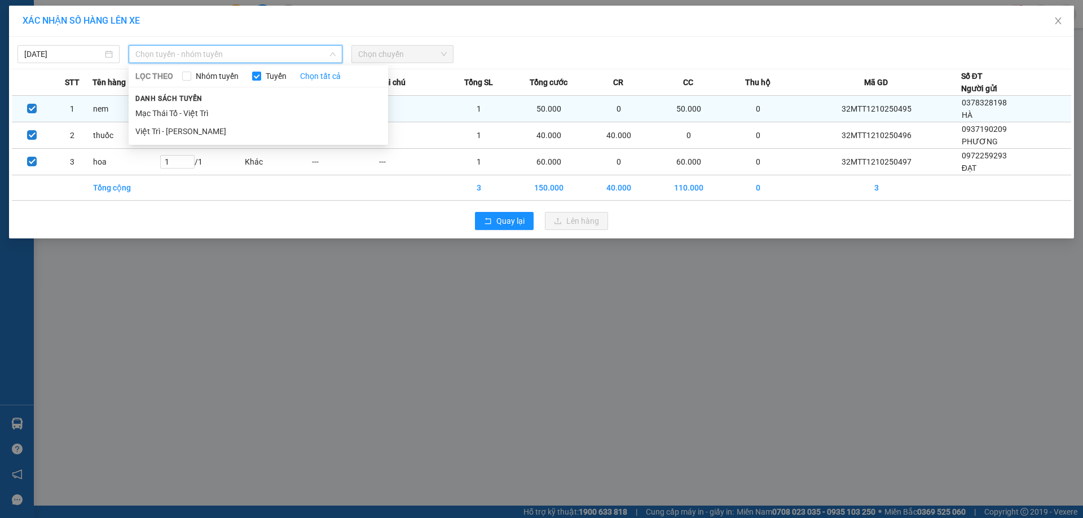
click at [144, 114] on li "Mạc Thái Tổ - Việt Trì" at bounding box center [258, 113] width 259 height 18
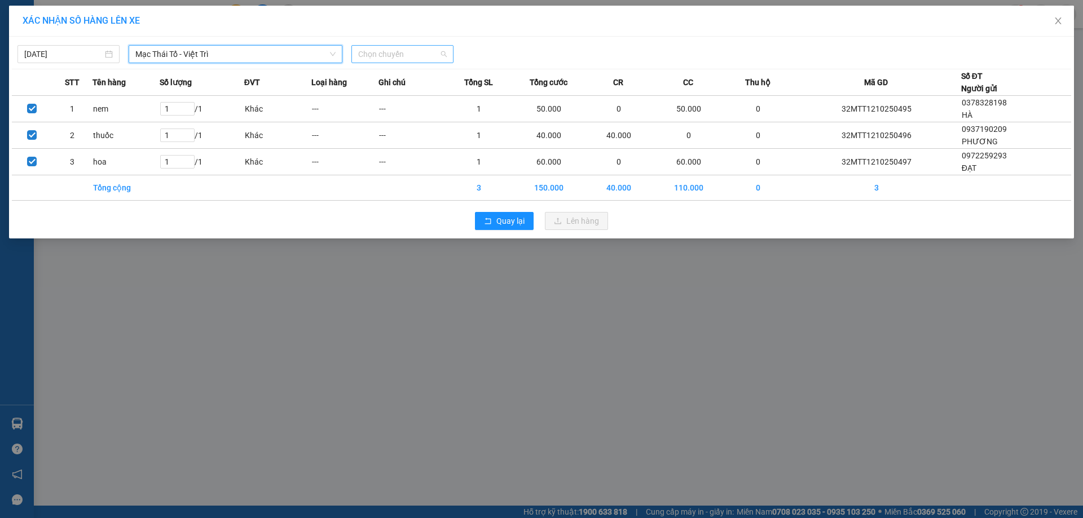
click at [401, 59] on span "Chọn chuyến" at bounding box center [402, 54] width 89 height 17
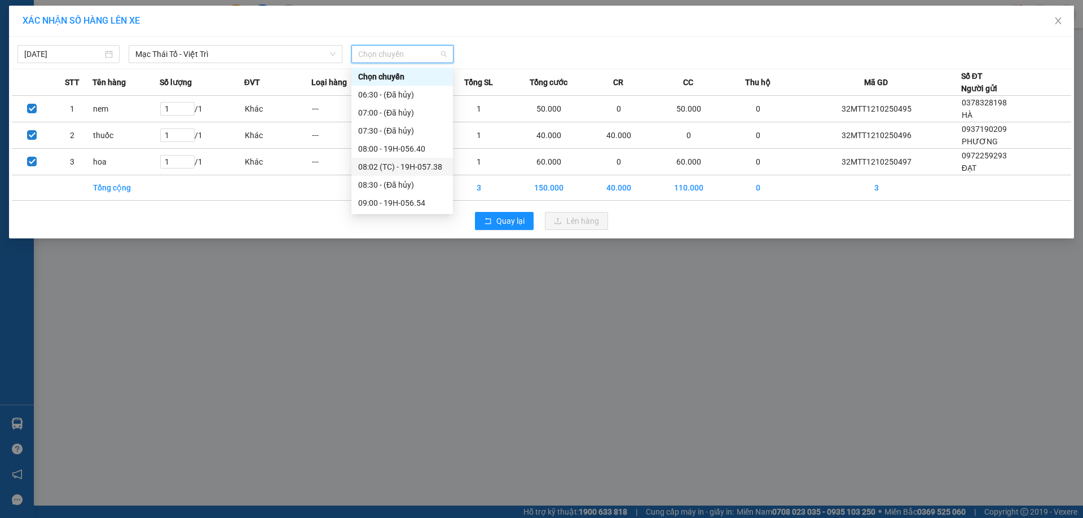
click at [433, 167] on div "08:02 (TC) - 19H-057.38" at bounding box center [402, 167] width 88 height 12
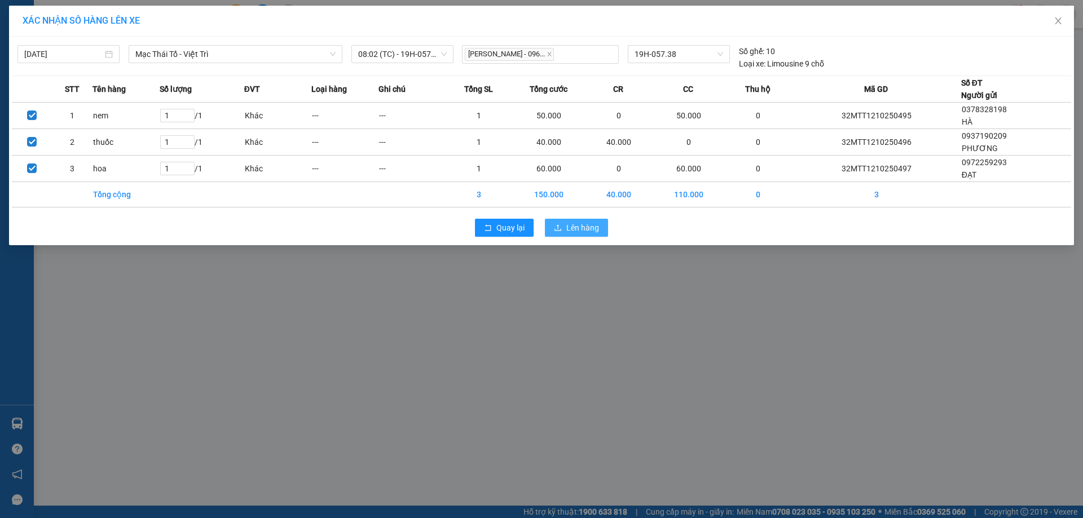
click at [580, 228] on span "Lên hàng" at bounding box center [582, 228] width 33 height 12
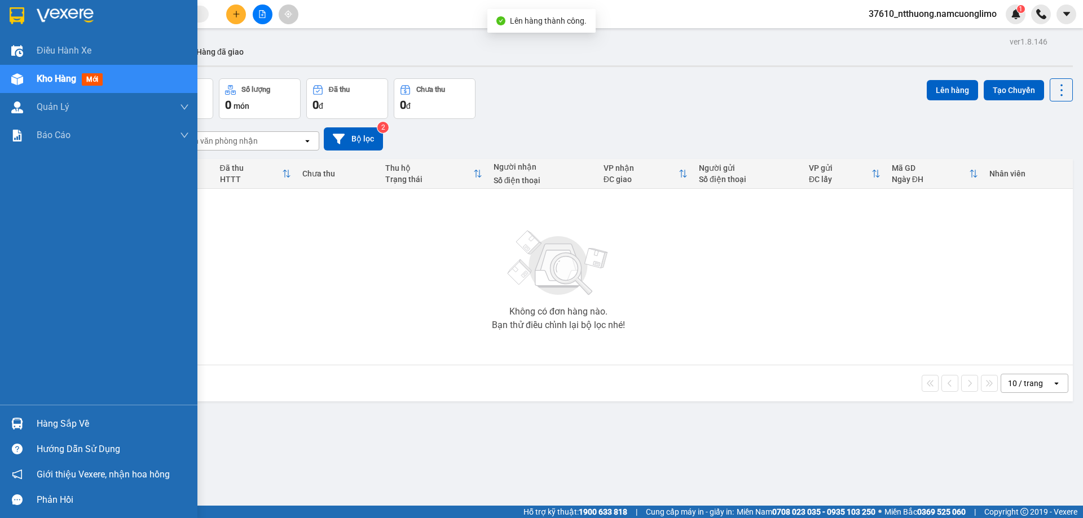
drag, startPoint x: 52, startPoint y: 427, endPoint x: 61, endPoint y: 430, distance: 8.9
click at [55, 427] on div "Hàng sắp về" at bounding box center [113, 424] width 152 height 17
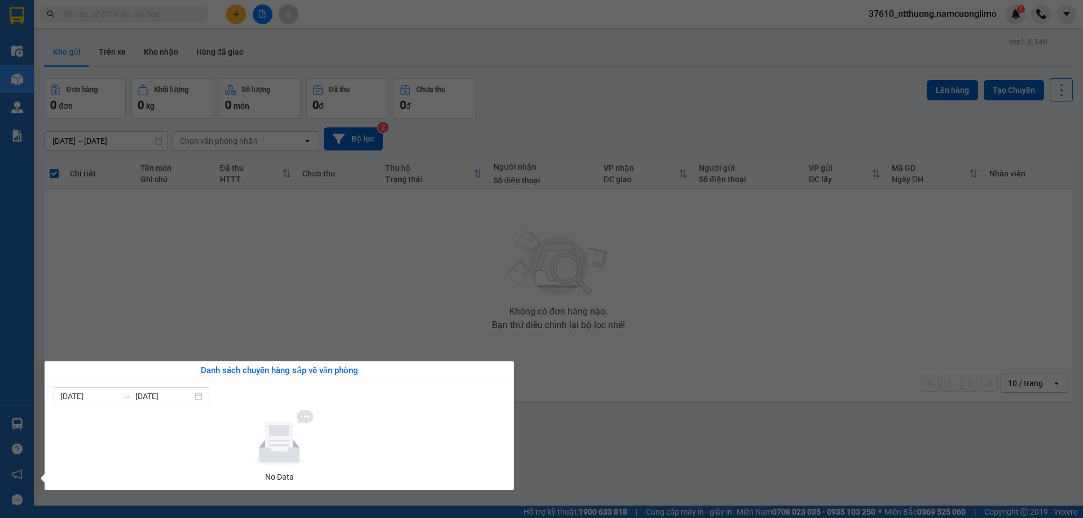
click at [598, 466] on section "Kết quả tìm kiếm ( 0 ) Bộ lọc No Data 37610_ntthuong.namcuonglimo 1 Điều hành x…" at bounding box center [541, 259] width 1083 height 518
